Goal: Transaction & Acquisition: Download file/media

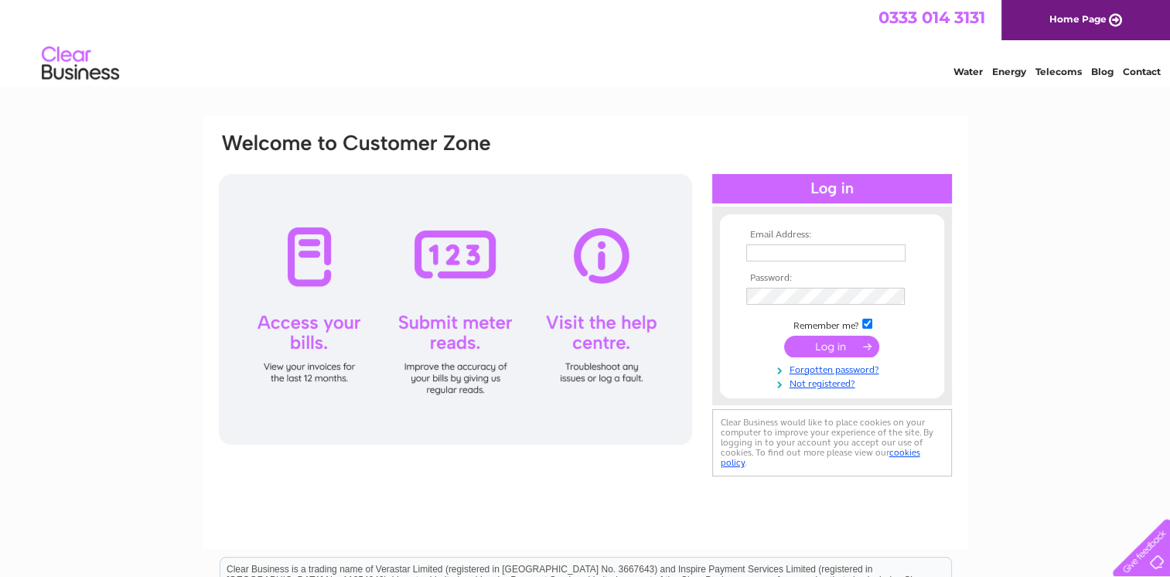
type input "[PERSON_NAME][EMAIL_ADDRESS][PERSON_NAME][DOMAIN_NAME]"
click at [833, 354] on input "submit" at bounding box center [831, 346] width 95 height 22
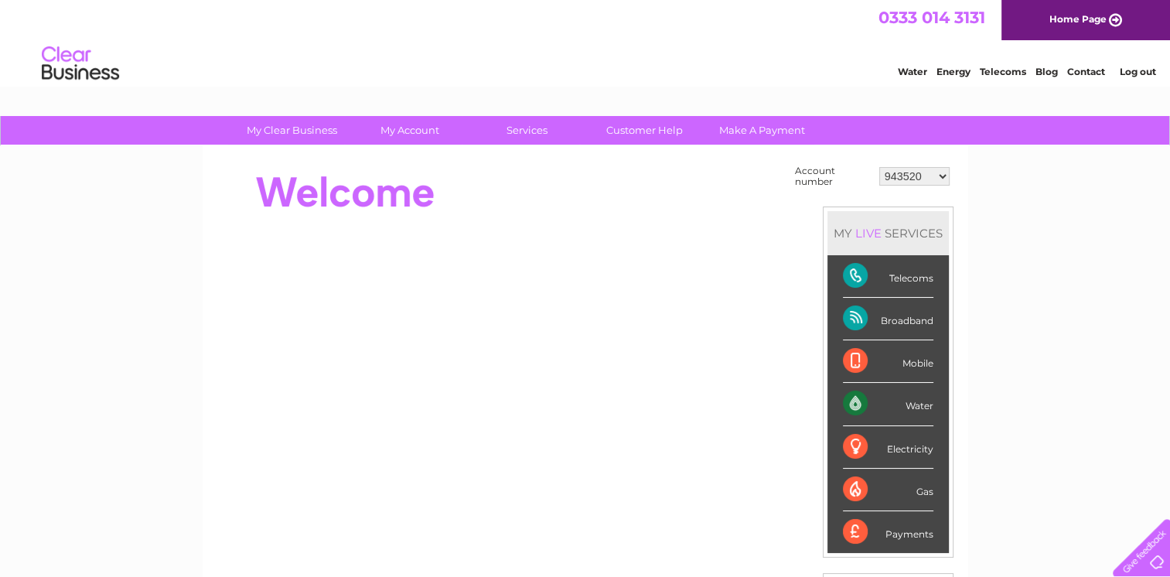
click at [928, 171] on select "943520 972901 30275358" at bounding box center [914, 176] width 70 height 19
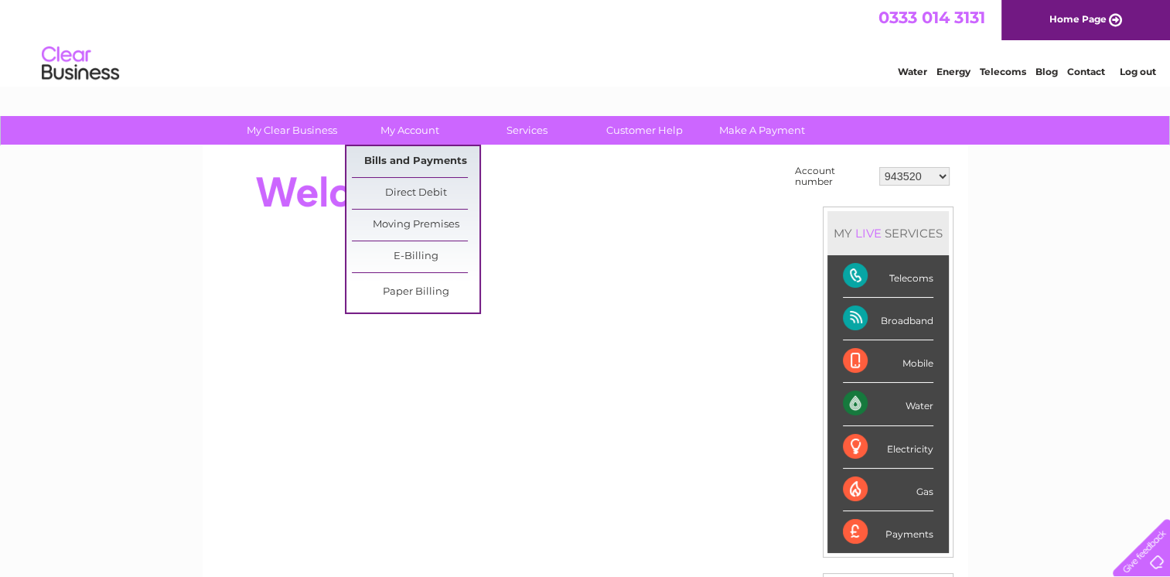
click at [398, 158] on link "Bills and Payments" at bounding box center [416, 161] width 128 height 31
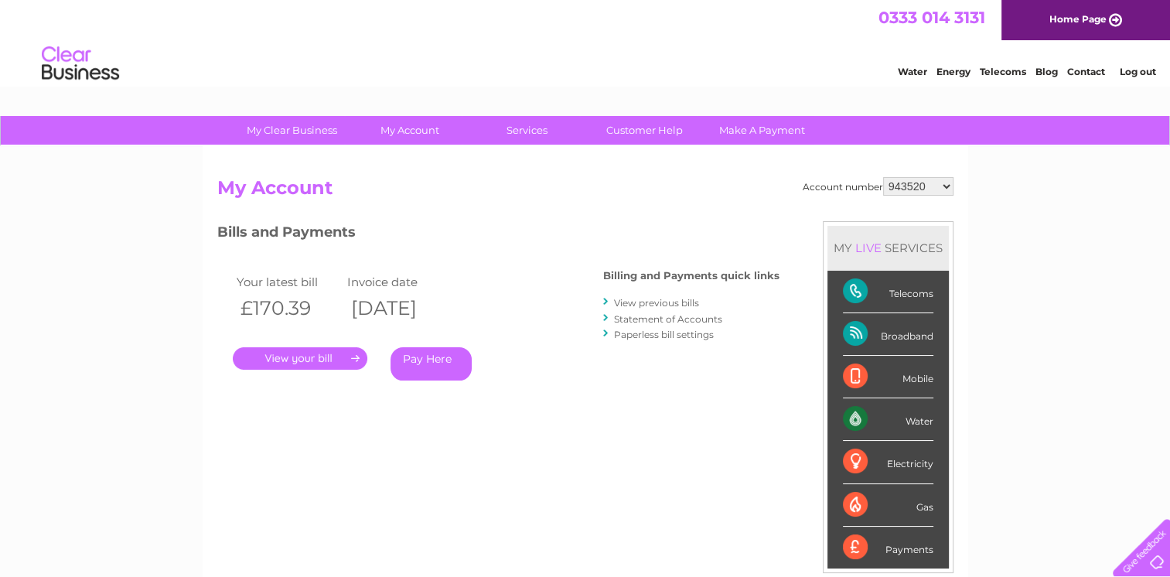
click at [945, 185] on select "943520 972901 30275358" at bounding box center [918, 186] width 70 height 19
select select "972901"
click at [883, 177] on select "943520 972901 30275358" at bounding box center [918, 186] width 70 height 19
click at [337, 363] on link "." at bounding box center [300, 358] width 135 height 22
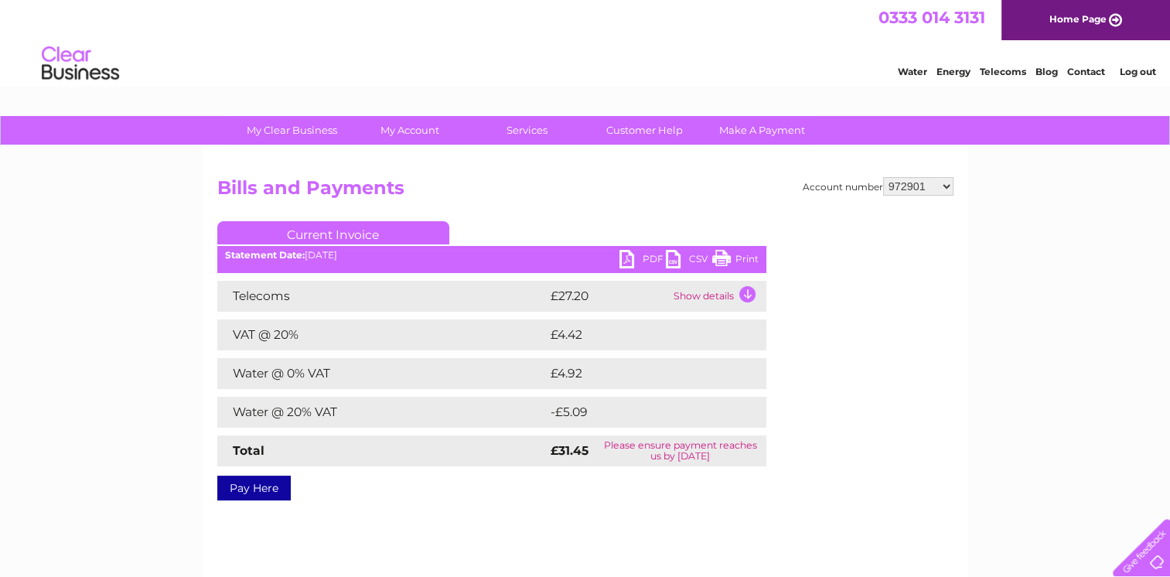
click at [526, 182] on h2 "Bills and Payments" at bounding box center [585, 191] width 736 height 29
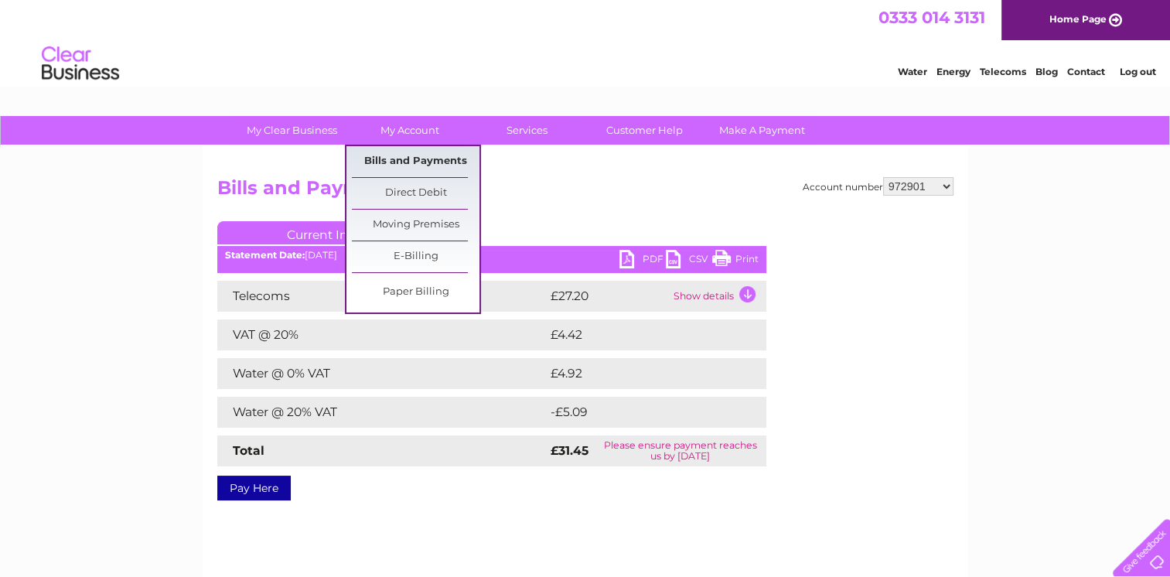
click at [390, 161] on link "Bills and Payments" at bounding box center [416, 161] width 128 height 31
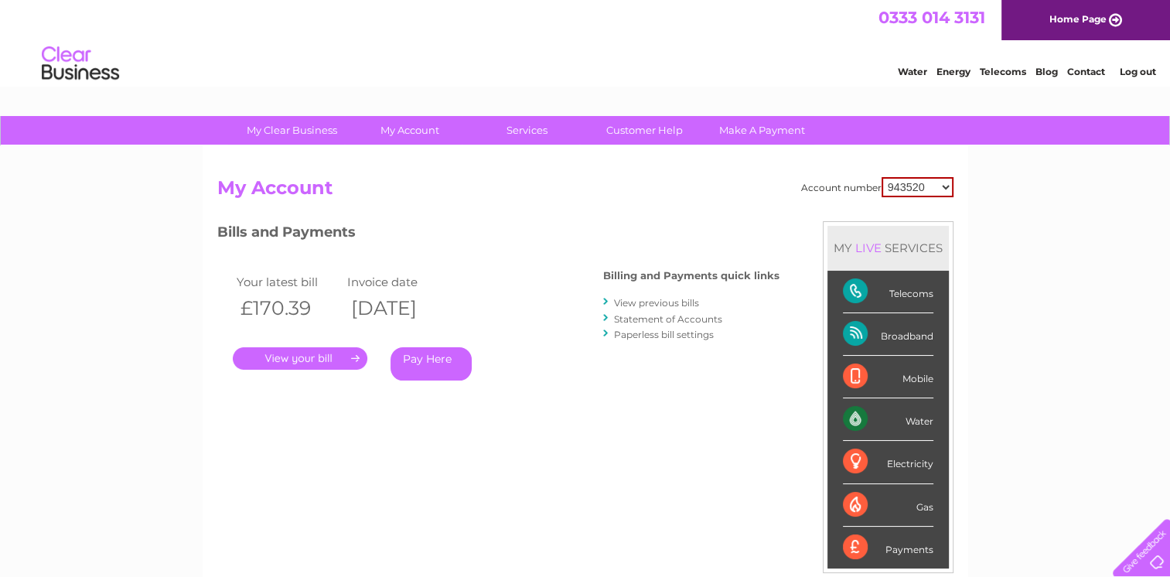
click at [646, 304] on link "View previous bills" at bounding box center [656, 303] width 85 height 12
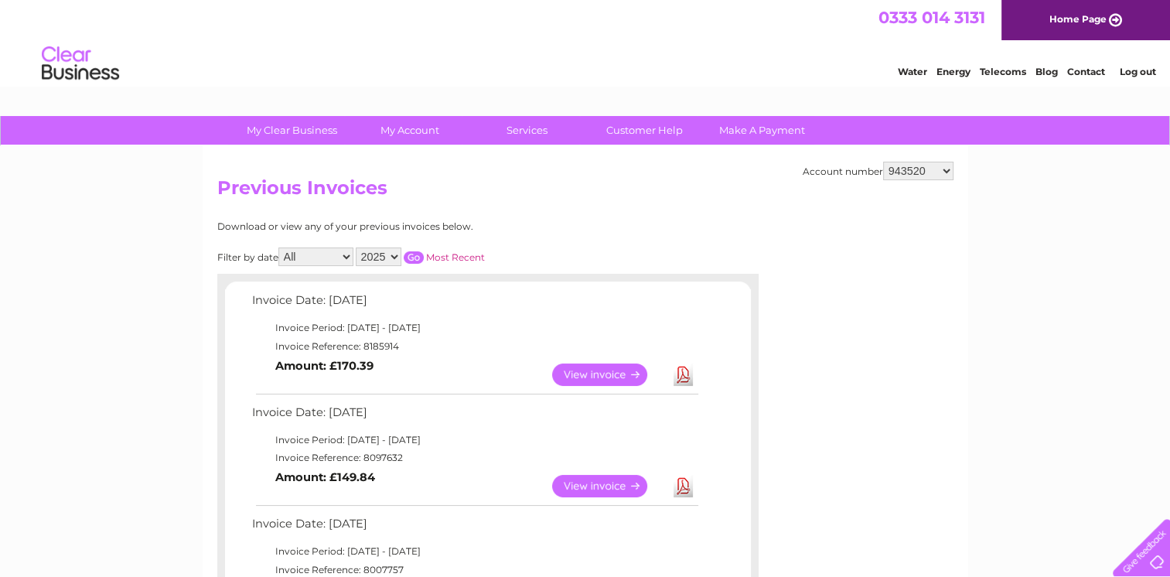
click at [925, 172] on select "943520 972901 30275358" at bounding box center [918, 171] width 70 height 19
select select "972901"
click at [883, 162] on select "943520 972901 30275358" at bounding box center [918, 171] width 70 height 19
click at [614, 484] on link "View" at bounding box center [609, 486] width 114 height 22
click at [601, 376] on link "View" at bounding box center [609, 374] width 114 height 22
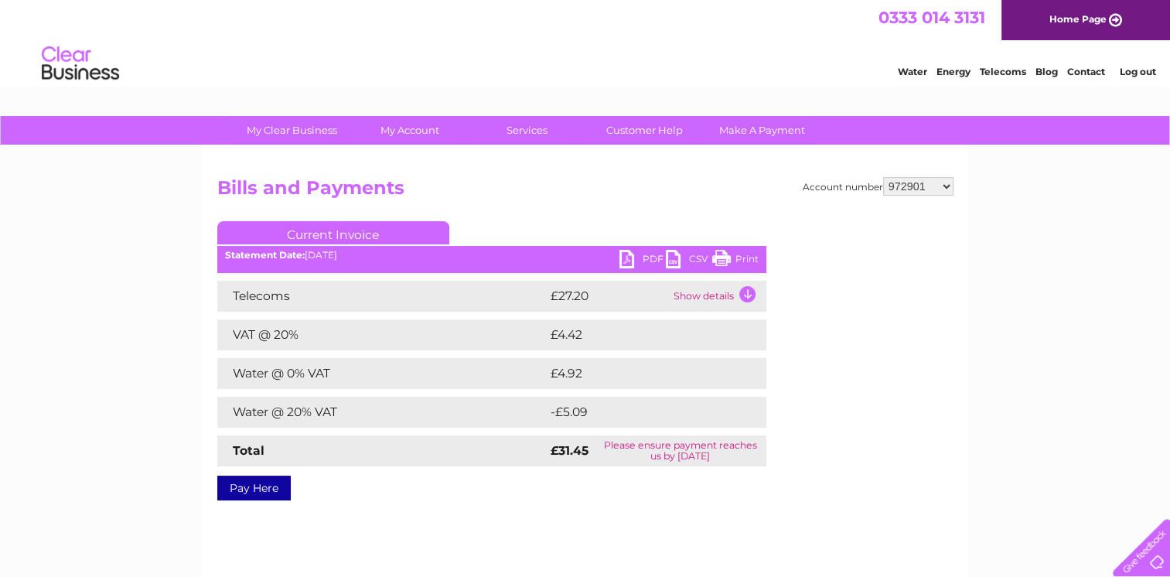
click at [624, 260] on link "PDF" at bounding box center [642, 261] width 46 height 22
click at [949, 187] on select "943520 972901 30275358" at bounding box center [918, 186] width 70 height 19
select select "943520"
click at [883, 177] on select "943520 972901 30275358" at bounding box center [918, 186] width 70 height 19
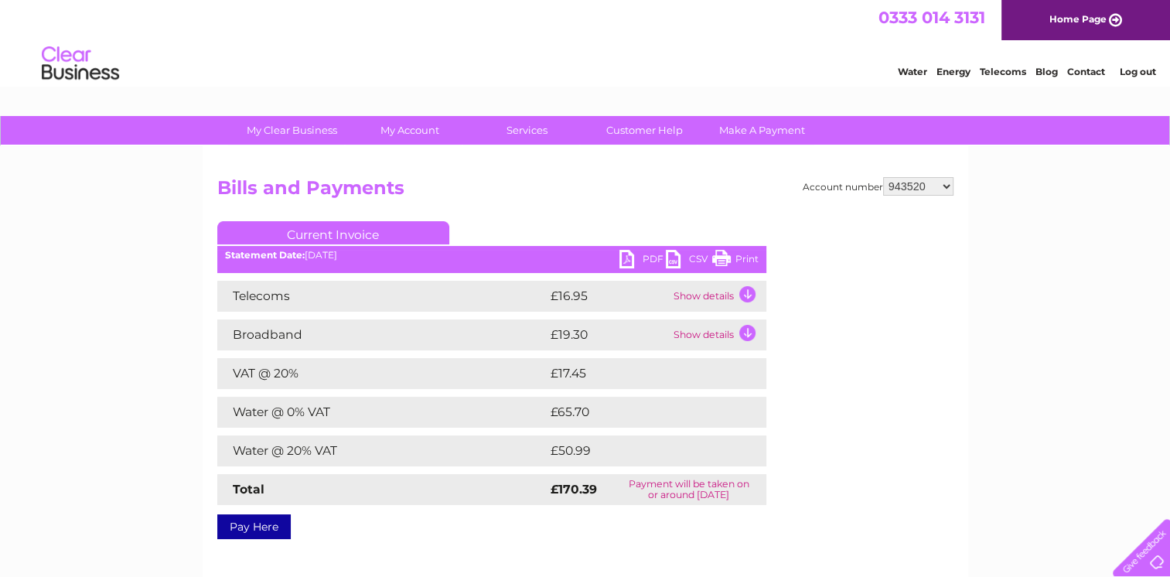
drag, startPoint x: 790, startPoint y: 190, endPoint x: 850, endPoint y: 192, distance: 60.3
click at [850, 192] on div "Account number 943520 972901 30275358 Bills and Payments Current Invoice PDF CS…" at bounding box center [585, 355] width 736 height 356
drag, startPoint x: 850, startPoint y: 192, endPoint x: 931, endPoint y: 237, distance: 91.7
click at [931, 237] on div at bounding box center [892, 314] width 121 height 186
click at [959, 225] on div "Account number 943520 972901 30275358 Bills and Payments Current Invoice PDF CS…" at bounding box center [585, 362] width 765 height 433
